Goal: Check status: Check status

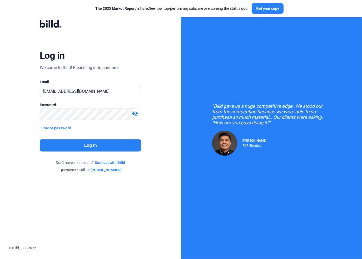
click at [95, 148] on button "Log in" at bounding box center [90, 145] width 101 height 12
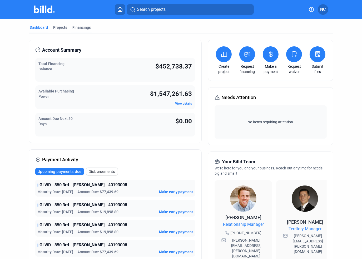
click at [84, 28] on div "Financings" at bounding box center [81, 27] width 18 height 5
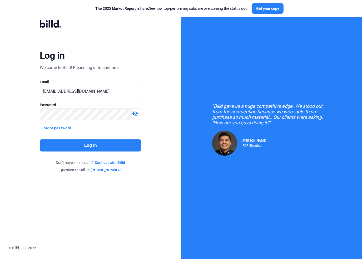
click at [101, 146] on button "Log in" at bounding box center [90, 145] width 101 height 12
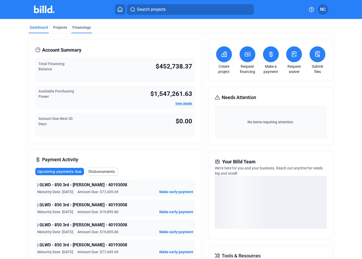
click at [84, 27] on div "Financings" at bounding box center [81, 27] width 18 height 5
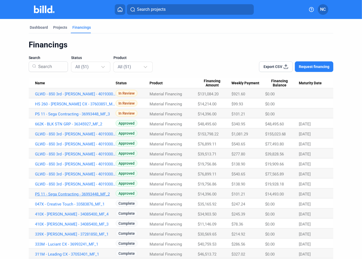
click at [75, 96] on link "PS 11 - Sega Contracting - 36993448_MF_2" at bounding box center [75, 94] width 81 height 5
